Goal: Information Seeking & Learning: Learn about a topic

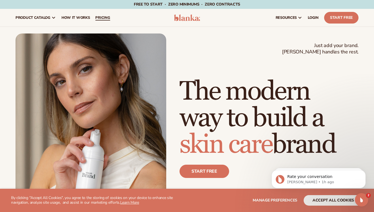
click at [99, 18] on span "pricing" at bounding box center [102, 18] width 15 height 4
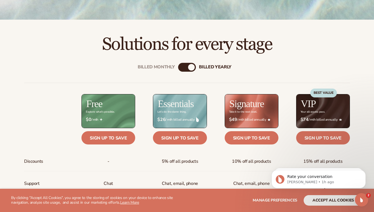
scroll to position [150, 0]
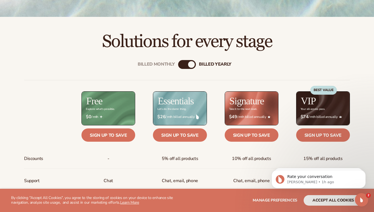
click at [111, 108] on div "Explore what's possible." at bounding box center [100, 109] width 29 height 3
click at [115, 115] on span "$0 / mth" at bounding box center [108, 116] width 45 height 5
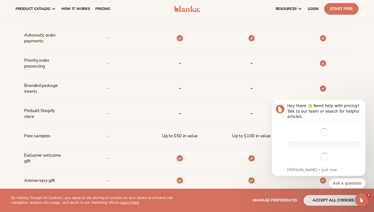
scroll to position [344, 0]
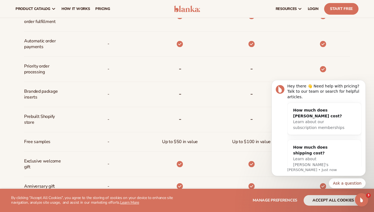
click at [350, 67] on div "Billed Monthly billed Yearly Billed Monthly billed Yearly Discounts Support Inv…" at bounding box center [187, 44] width 357 height 373
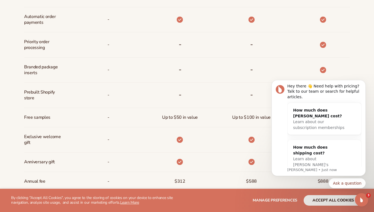
scroll to position [369, 0]
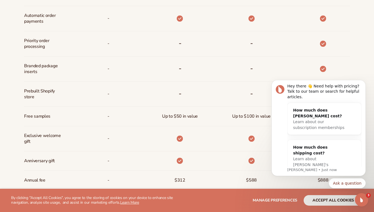
click at [366, 175] on div "Hey there 👋 Need help with pricing? Talk to our team or search for helpful arti…" at bounding box center [319, 153] width 102 height 69
click at [358, 200] on icon "Open Intercom Messenger" at bounding box center [360, 199] width 9 height 9
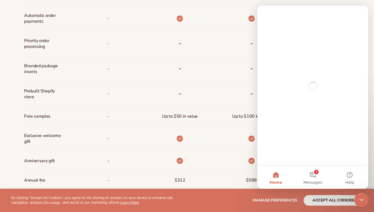
scroll to position [0, 0]
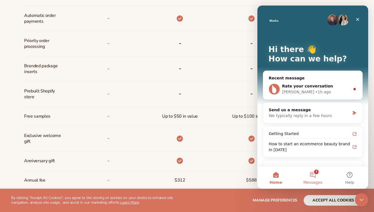
click at [310, 177] on button "3 Messages" at bounding box center [312, 178] width 37 height 22
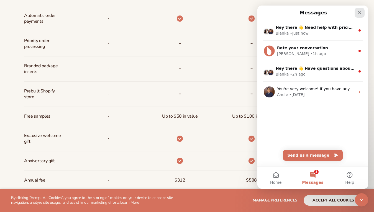
click at [357, 11] on div "Close" at bounding box center [360, 13] width 10 height 10
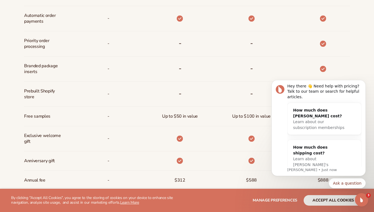
click at [311, 188] on div "Ask a question" at bounding box center [319, 183] width 94 height 10
click at [279, 89] on img "message notification from Lee, Just now. Hey there 👋 Need help with pricing? Ta…" at bounding box center [280, 89] width 9 height 9
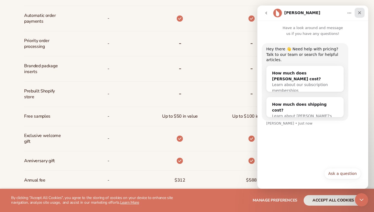
click at [361, 12] on icon "Close" at bounding box center [360, 13] width 4 height 4
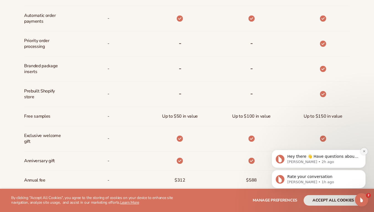
click at [363, 151] on icon "Dismiss notification" at bounding box center [364, 151] width 3 height 3
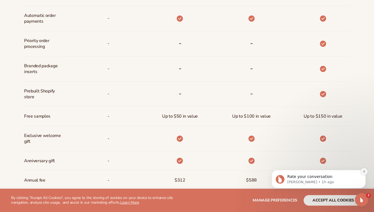
click at [363, 171] on icon "Dismiss notification" at bounding box center [364, 172] width 2 height 2
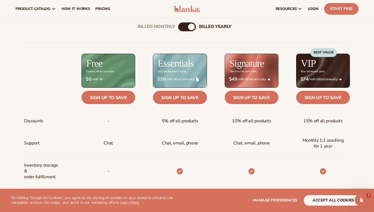
scroll to position [158, 0]
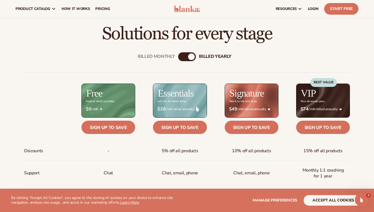
click at [186, 56] on div "Billed Monthly billed Yearly" at bounding box center [187, 56] width 18 height 9
drag, startPoint x: 192, startPoint y: 58, endPoint x: 184, endPoint y: 58, distance: 7.8
click at [184, 58] on div "Billed Monthly billed Yearly" at bounding box center [187, 56] width 18 height 9
click at [184, 58] on div "Billed Monthly" at bounding box center [181, 56] width 7 height 7
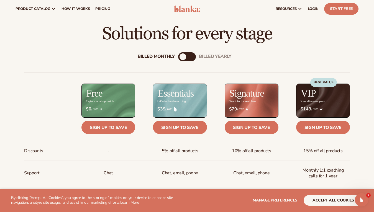
click at [183, 58] on div "Billed Monthly" at bounding box center [183, 56] width 7 height 7
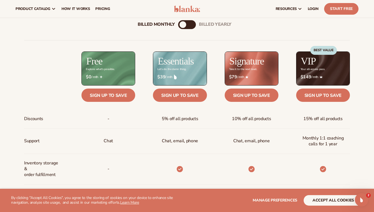
scroll to position [164, 0]
